Goal: Check status: Check status

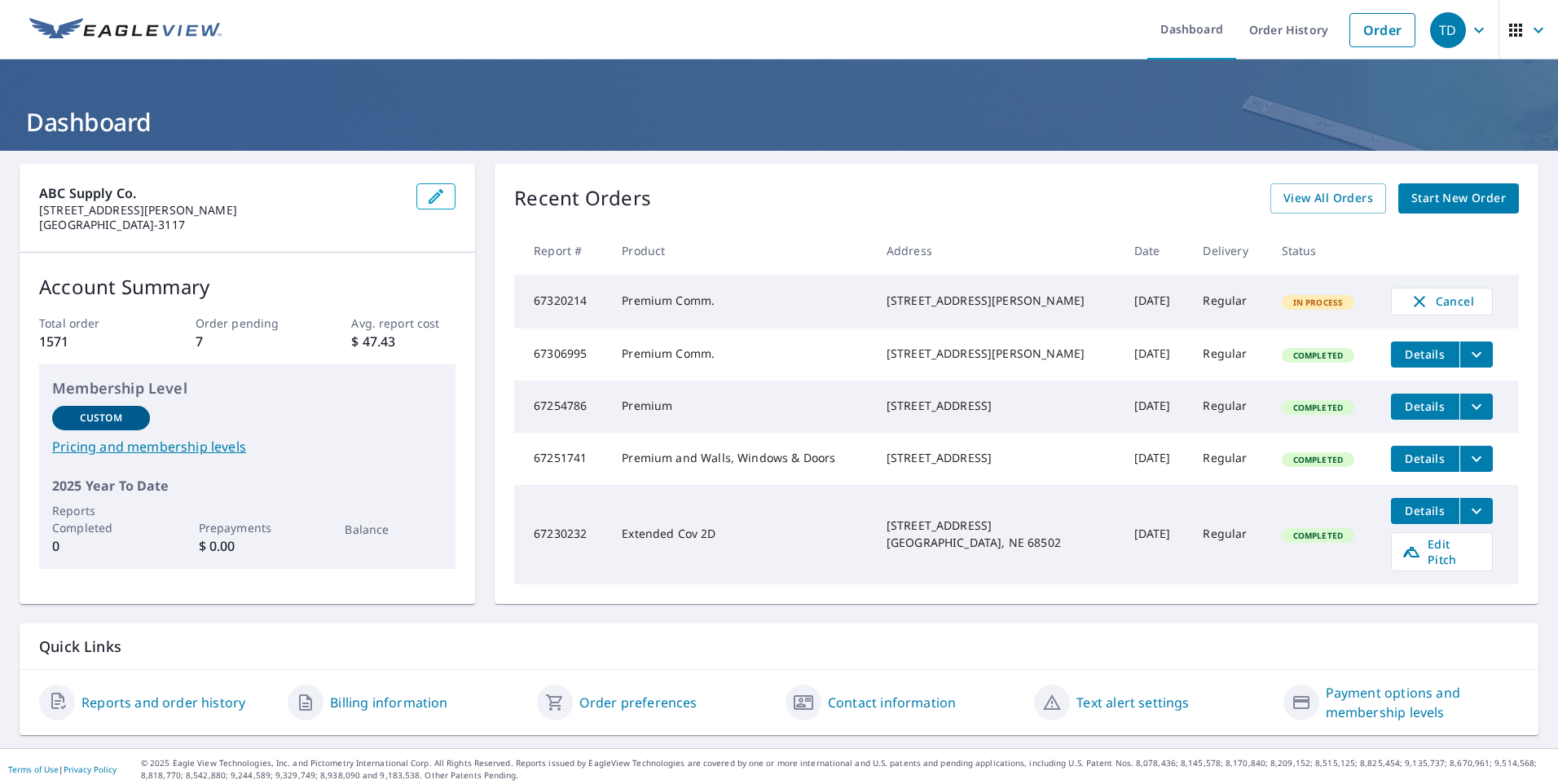
click at [1466, 360] on icon "filesDropdownBtn-67306995" at bounding box center [1476, 354] width 20 height 20
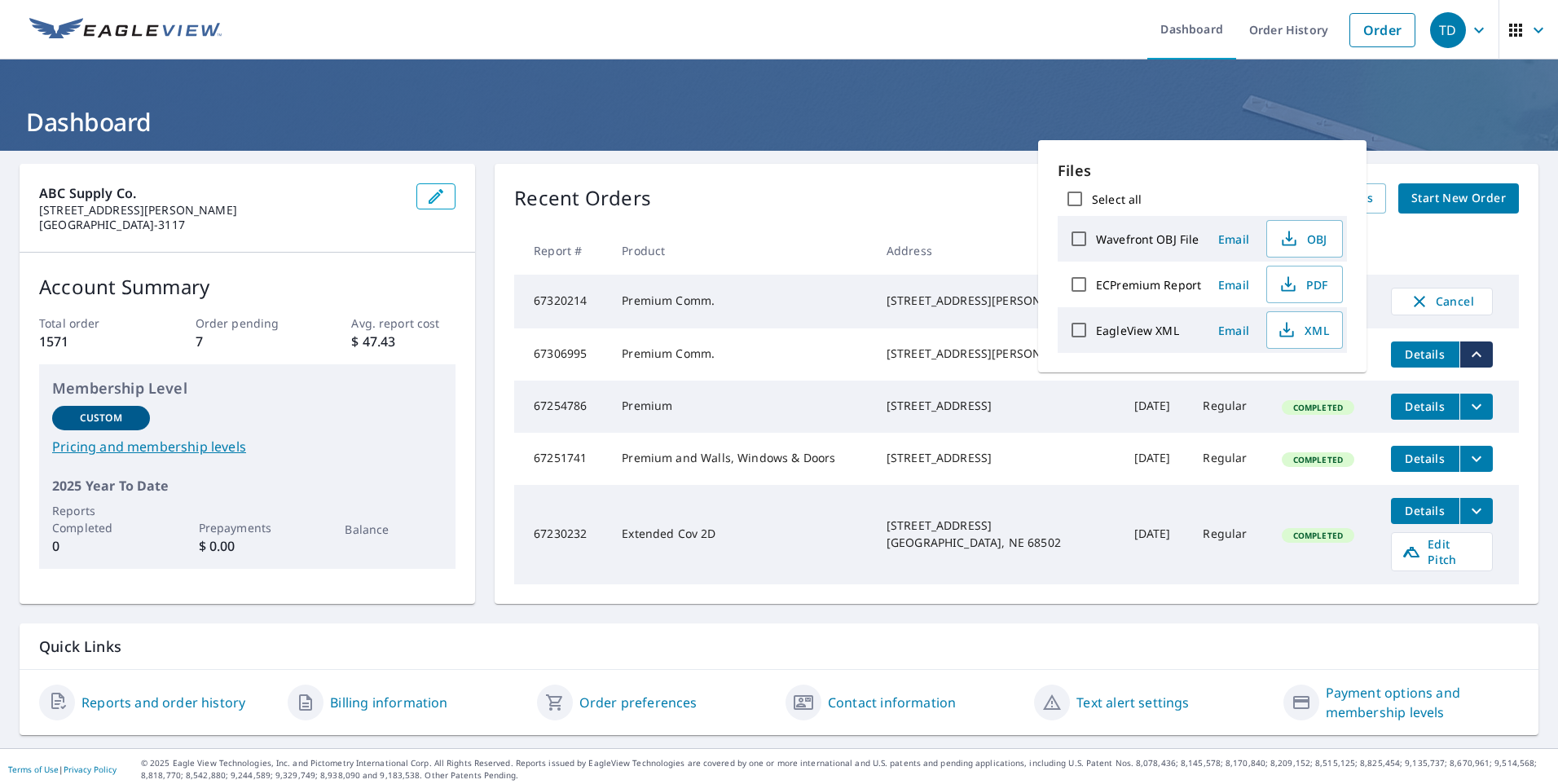
click at [1471, 357] on icon "filesDropdownBtn-67306995" at bounding box center [1476, 354] width 10 height 6
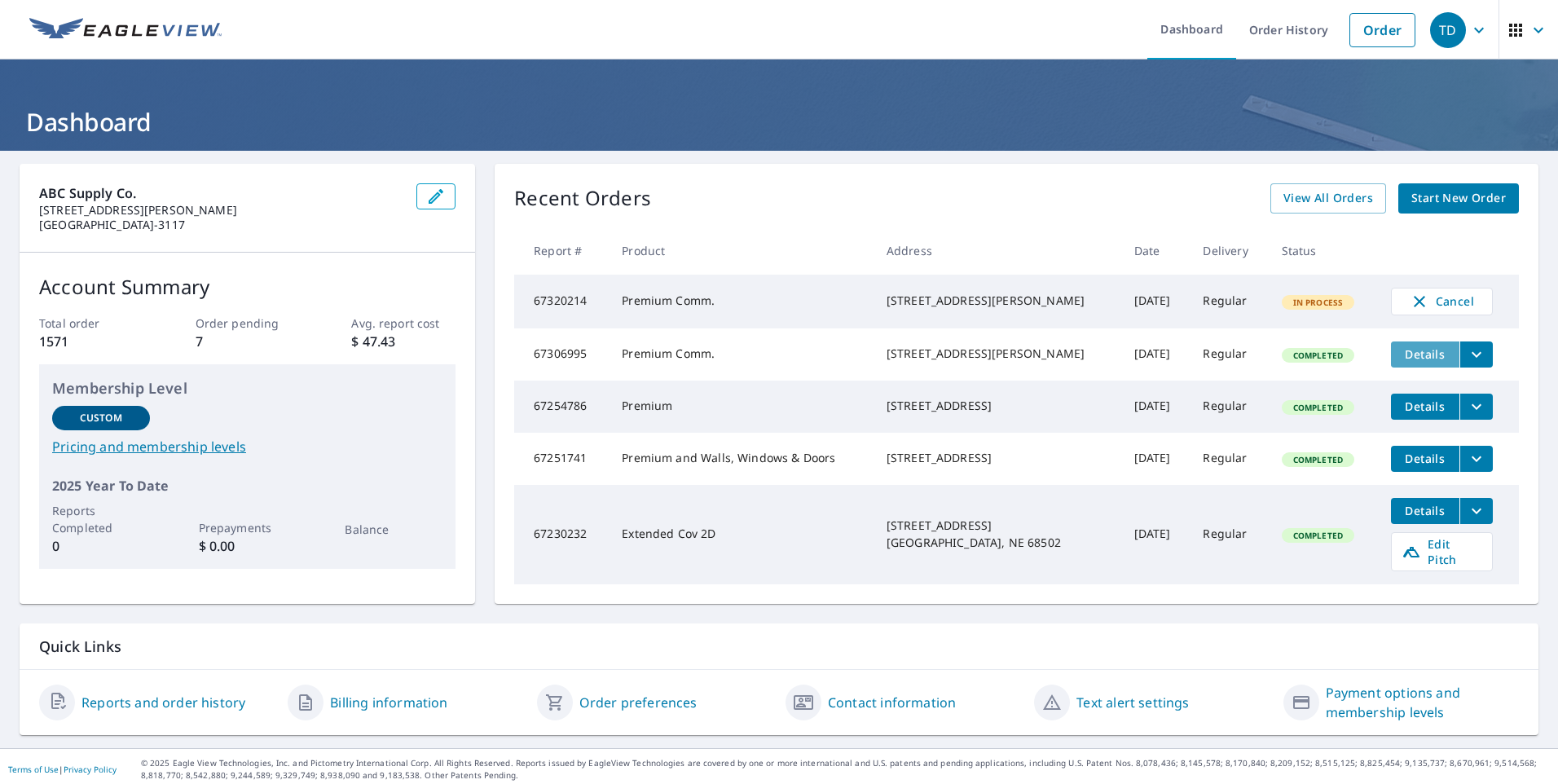
click at [1411, 362] on span "Details" at bounding box center [1425, 354] width 48 height 16
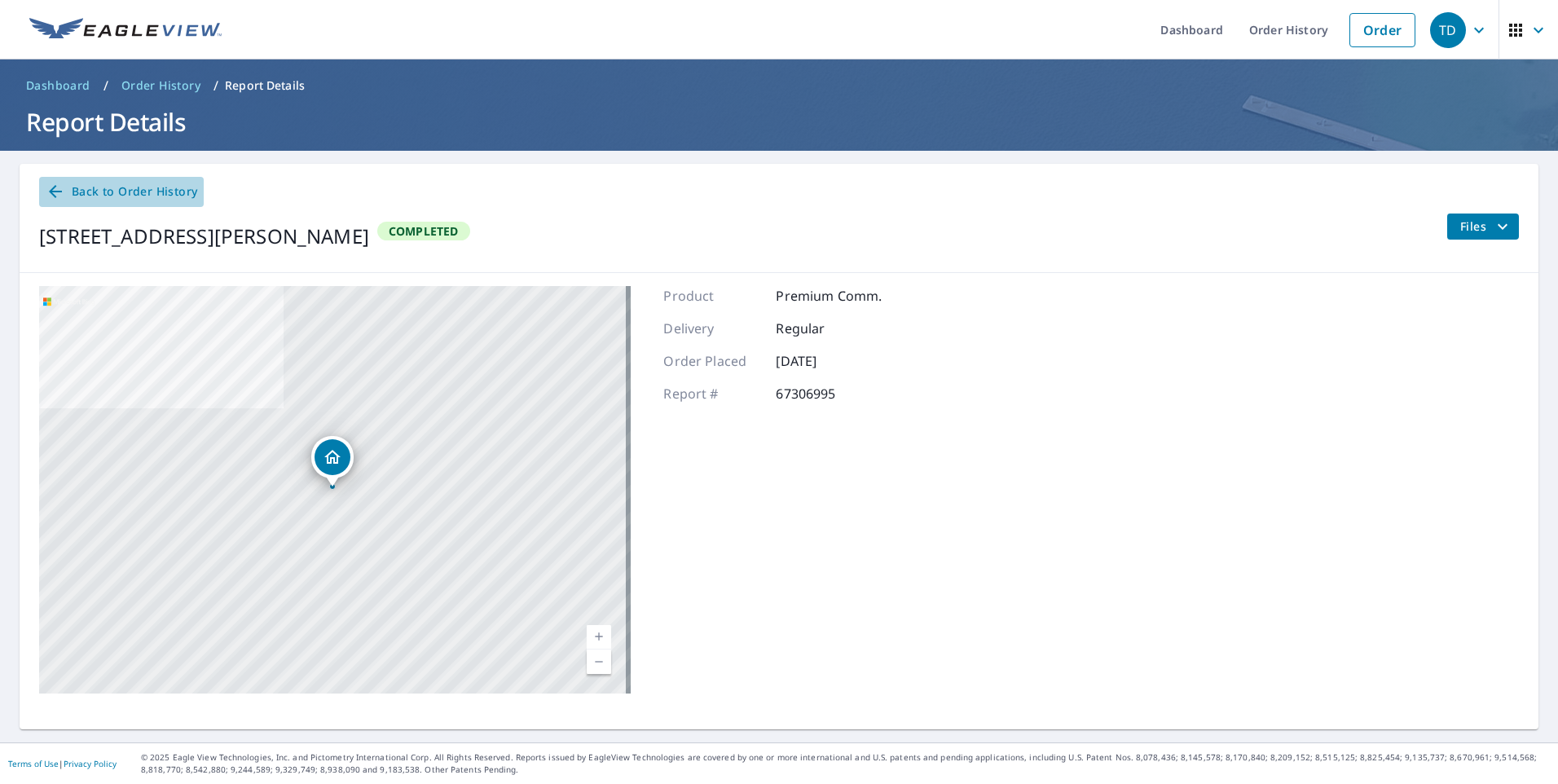
click at [81, 191] on span "Back to Order History" at bounding box center [121, 192] width 151 height 21
